Goal: Task Accomplishment & Management: Complete application form

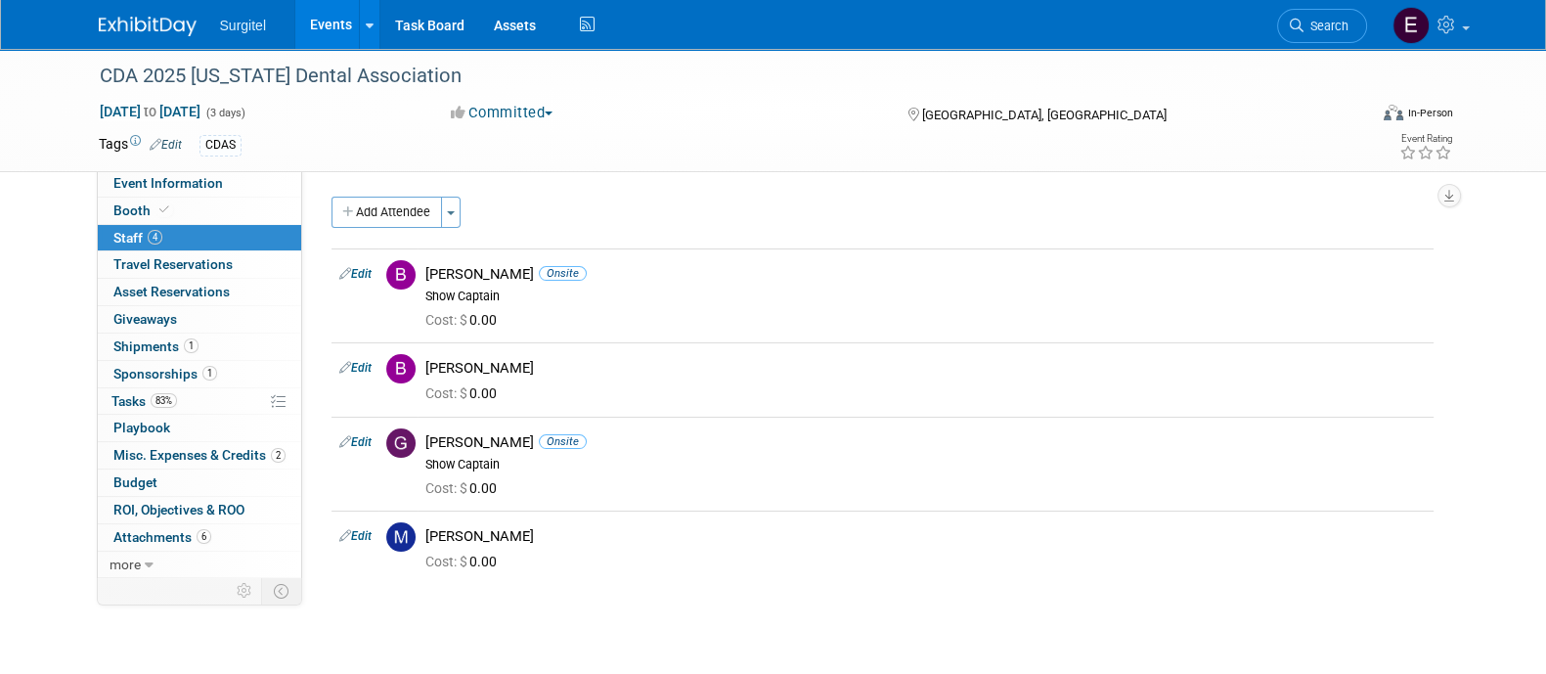
click at [346, 12] on link "Events" at bounding box center [330, 24] width 71 height 49
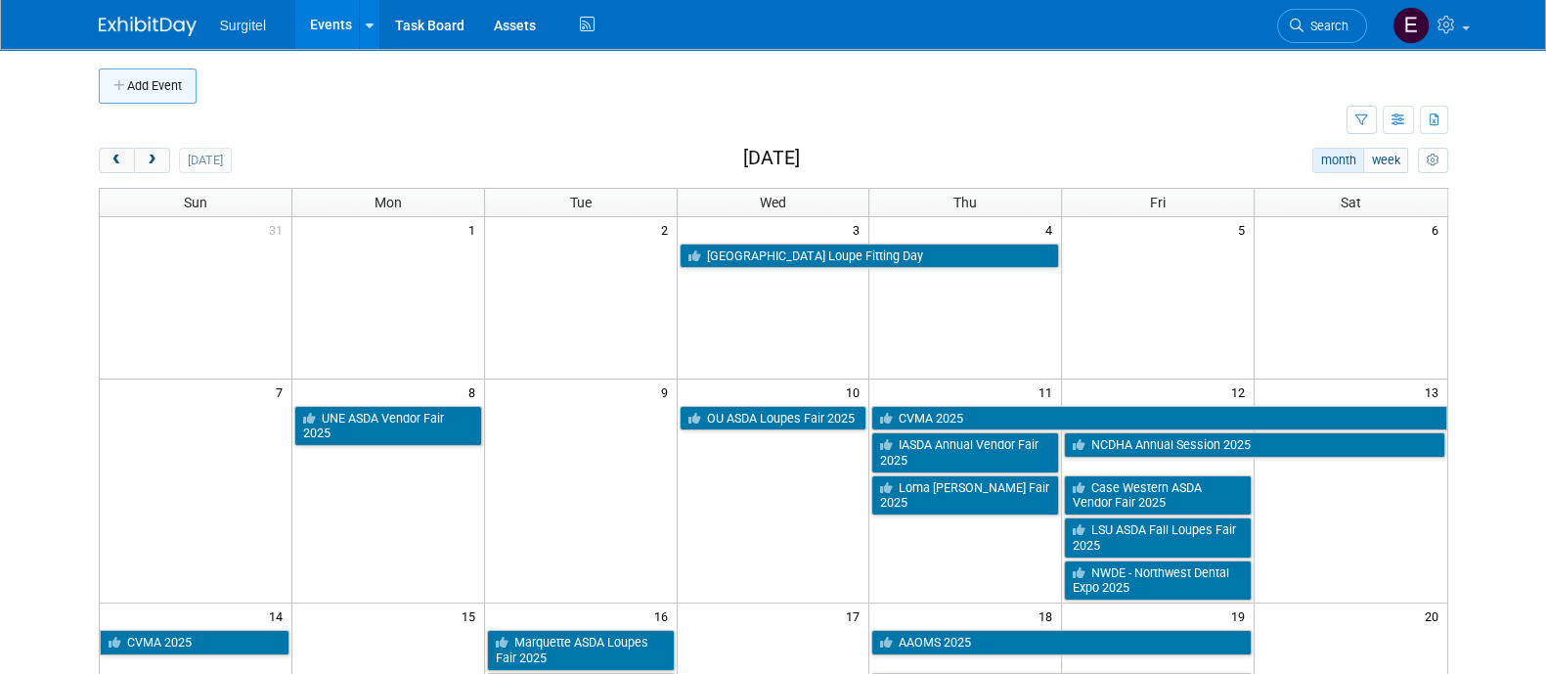
click at [167, 90] on button "Add Event" at bounding box center [148, 85] width 98 height 35
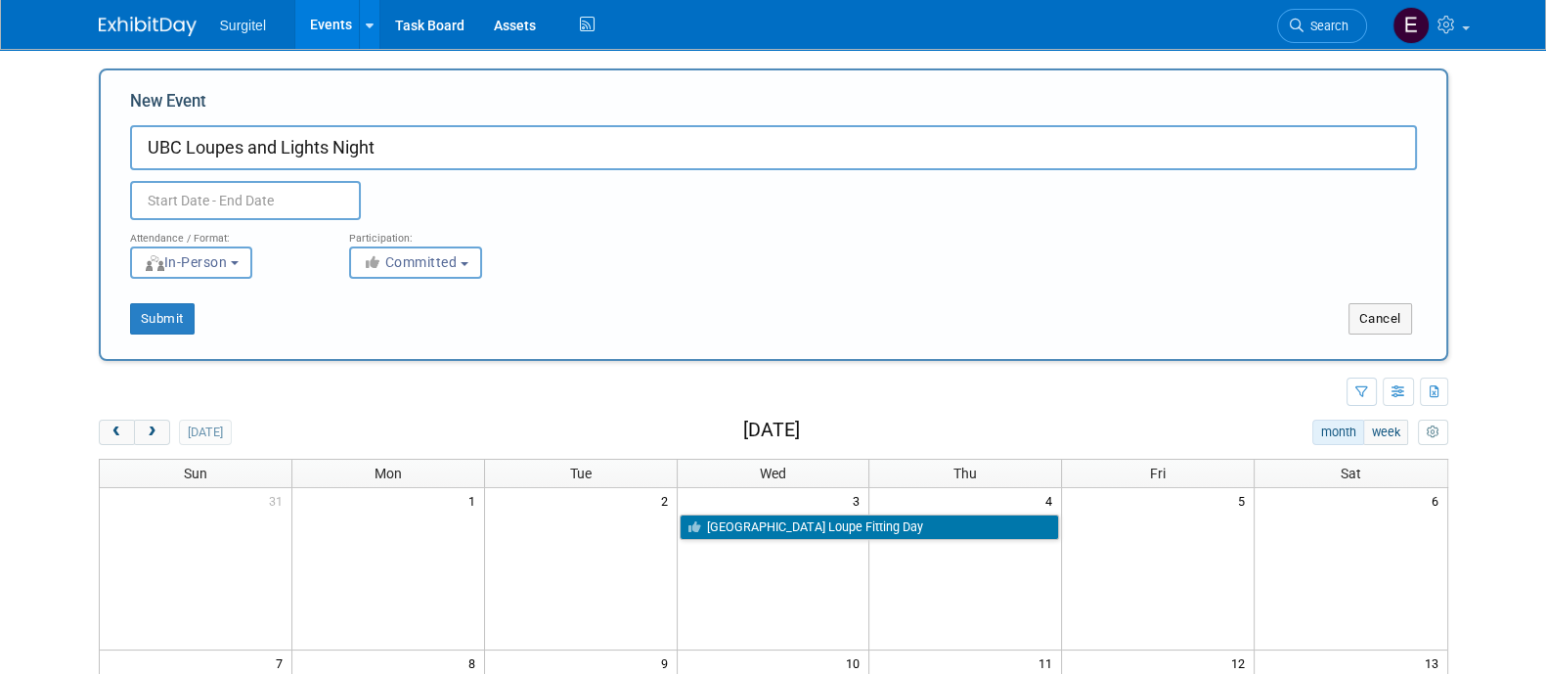
type input "UBC Loupes and Lights Night"
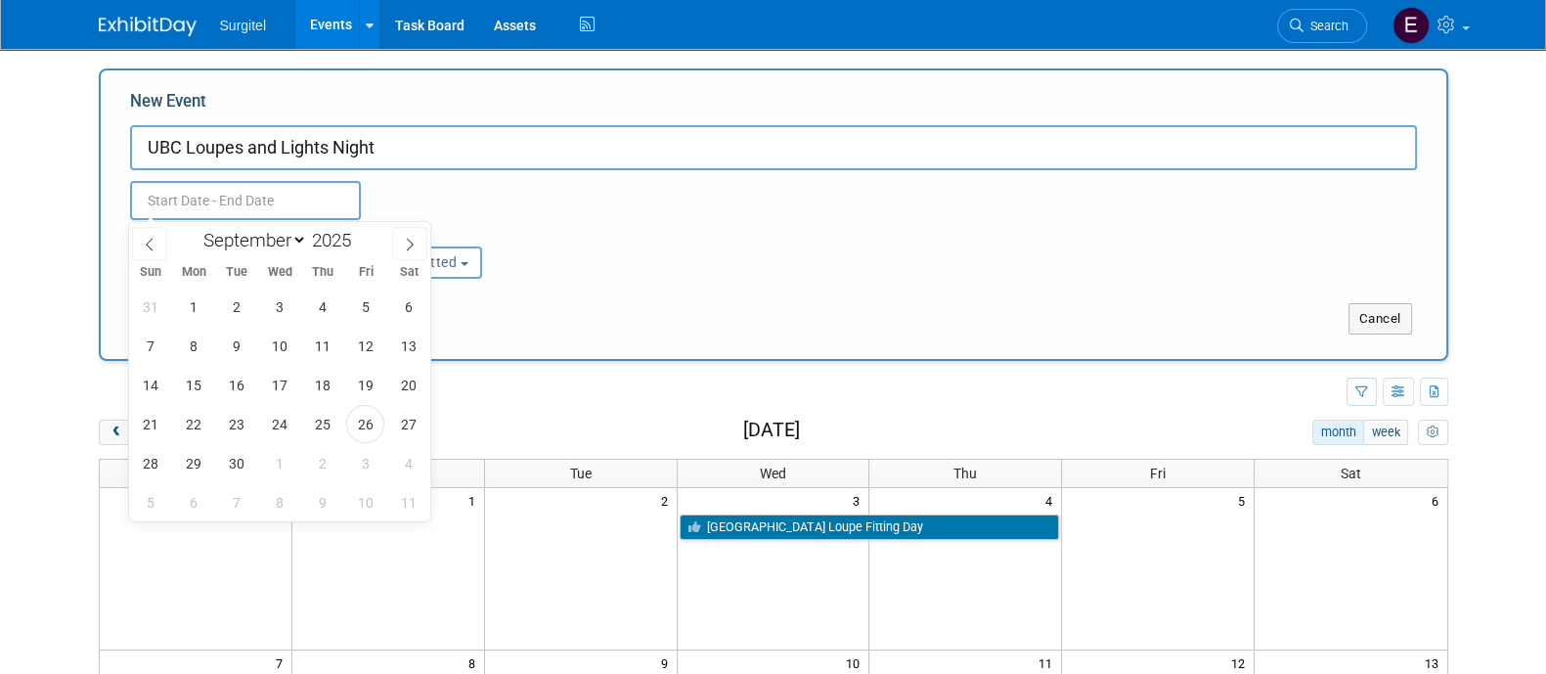
click at [233, 216] on input "text" at bounding box center [245, 200] width 231 height 39
click at [249, 242] on select "January February March April May June July August September October November De…" at bounding box center [251, 240] width 112 height 24
select select "9"
click at [195, 228] on select "January February March April May June July August September October November De…" at bounding box center [251, 240] width 112 height 24
click at [290, 295] on span "1" at bounding box center [279, 307] width 38 height 38
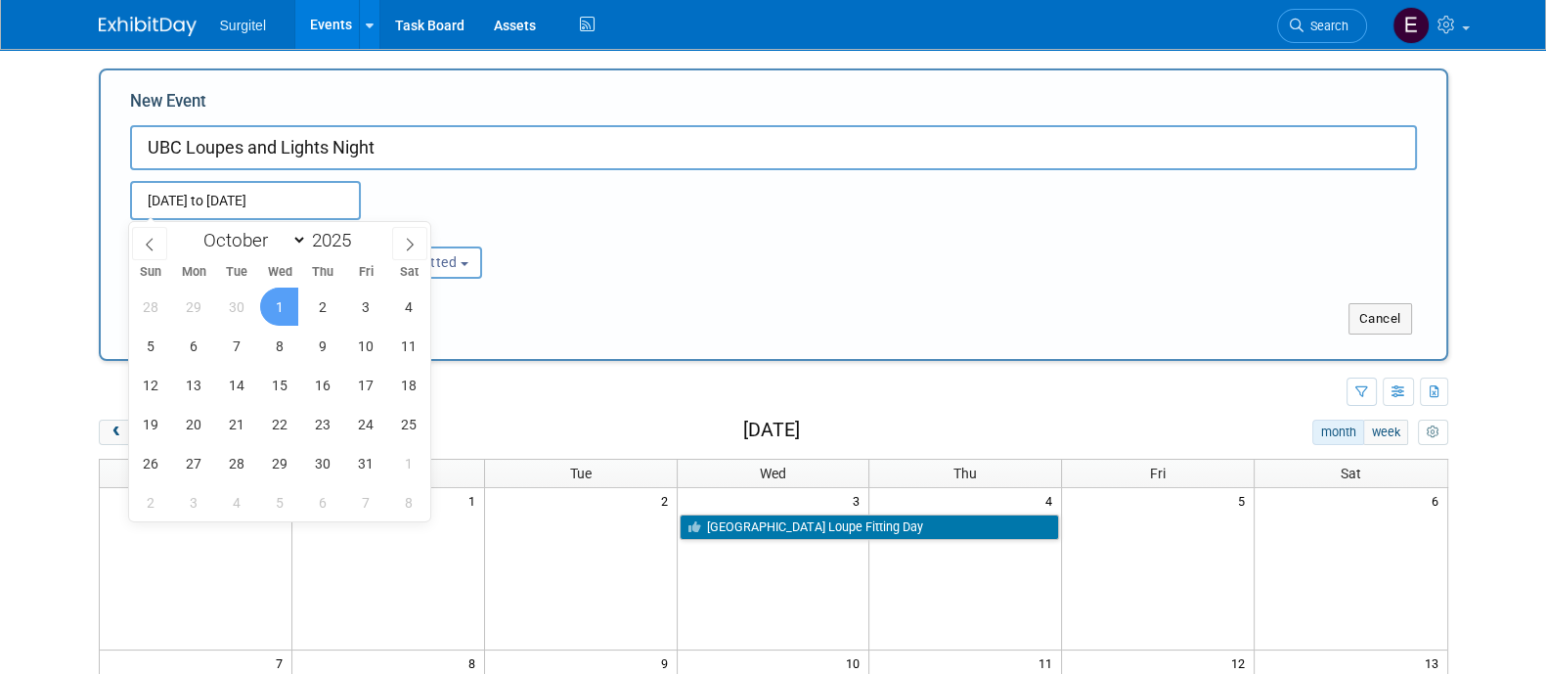
click at [288, 295] on span "1" at bounding box center [279, 307] width 38 height 38
type input "Oct 1, 2025 to Oct 1, 2025"
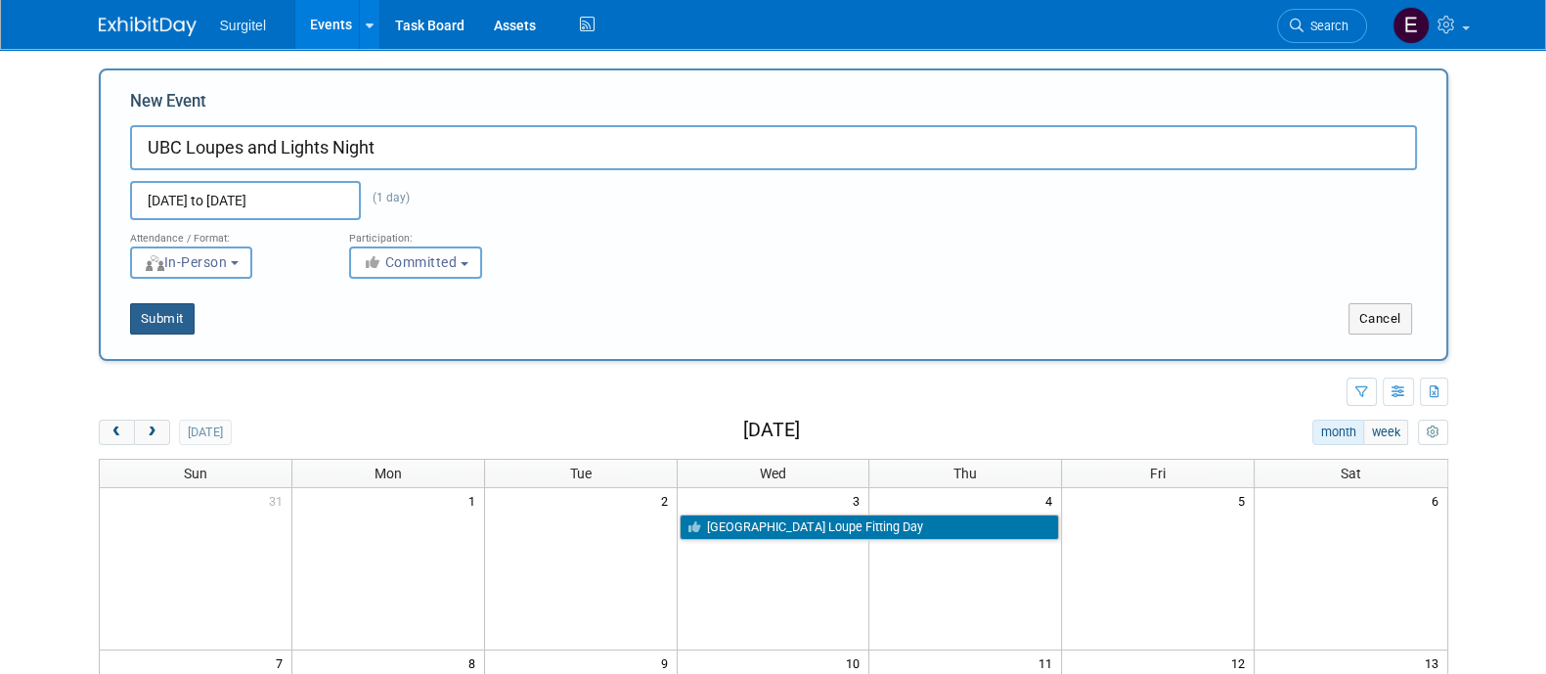
click at [177, 306] on button "Submit" at bounding box center [162, 318] width 65 height 31
